Goal: Task Accomplishment & Management: Use online tool/utility

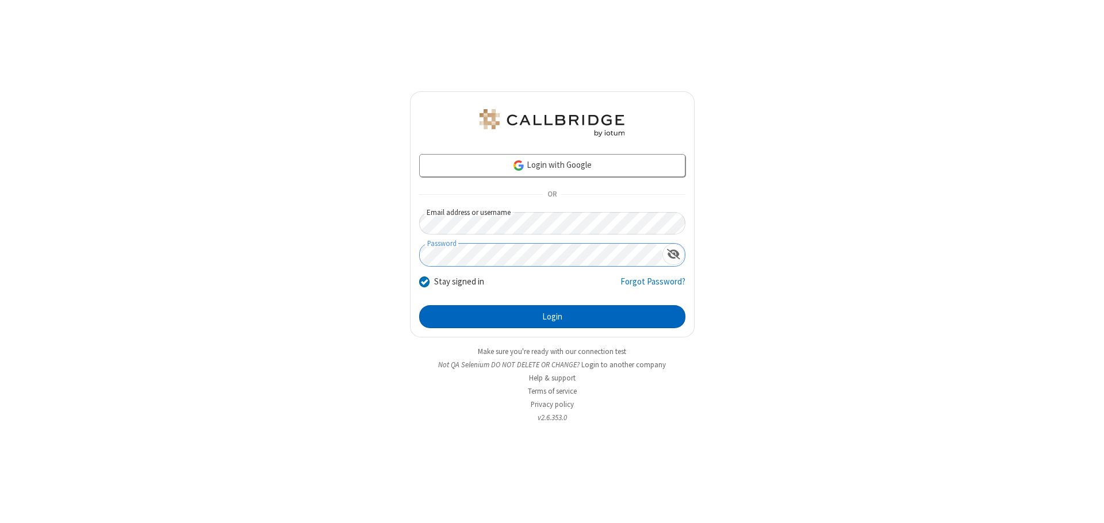
click at [552, 317] on button "Login" at bounding box center [552, 316] width 266 height 23
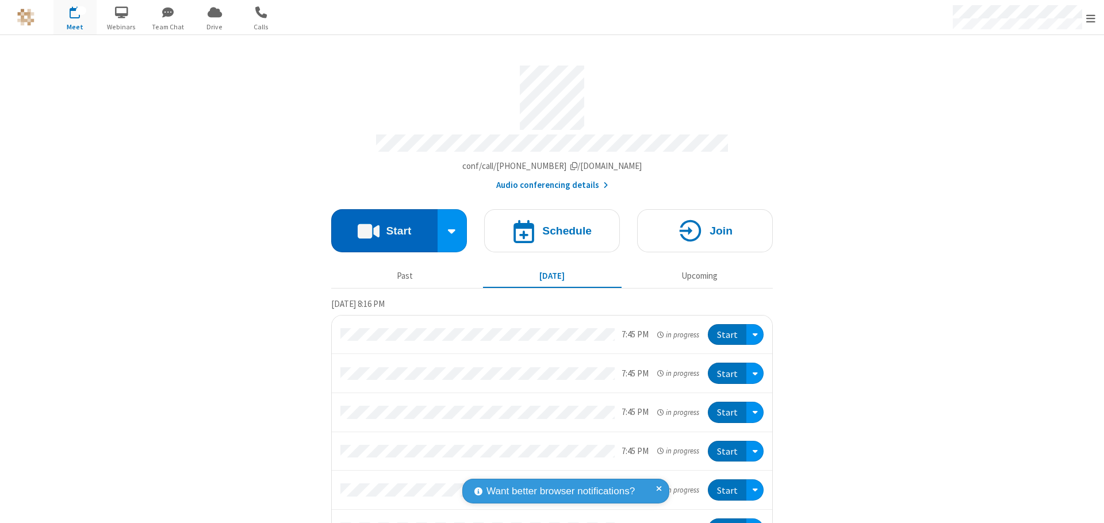
click at [379, 225] on button "Start" at bounding box center [384, 230] width 106 height 43
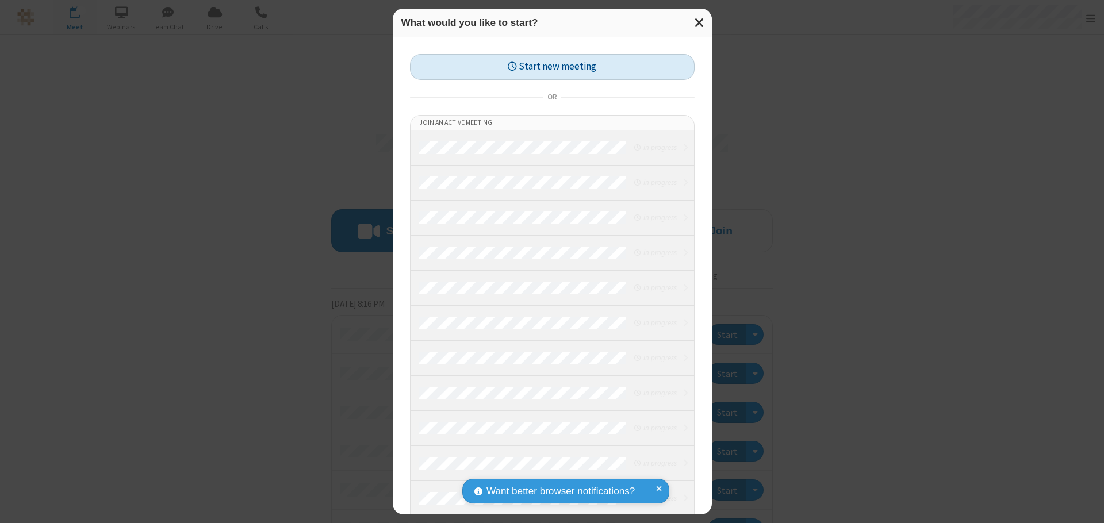
click at [552, 67] on button "Start new meeting" at bounding box center [552, 67] width 285 height 26
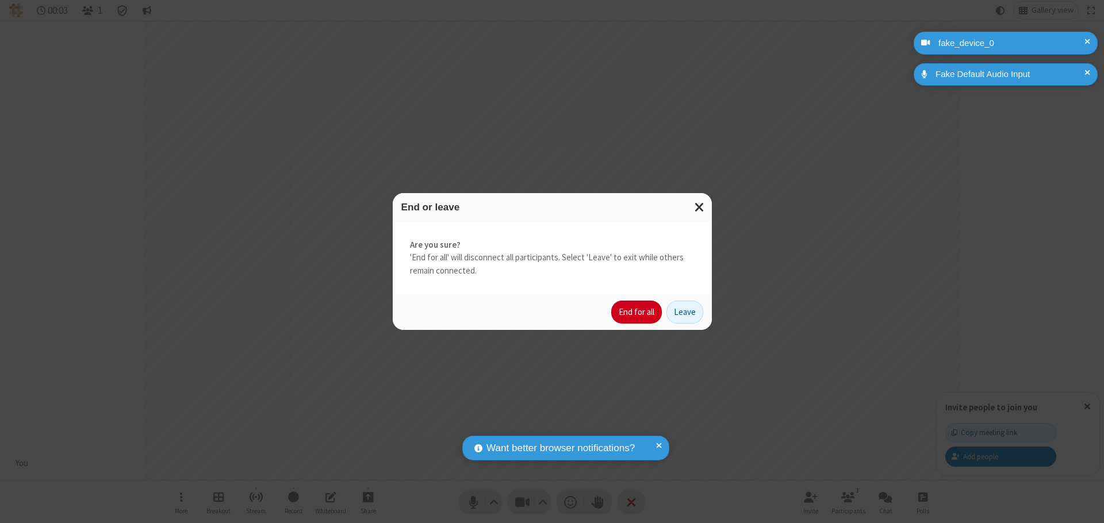
click at [637, 312] on button "End for all" at bounding box center [636, 312] width 51 height 23
